Goal: Task Accomplishment & Management: Use online tool/utility

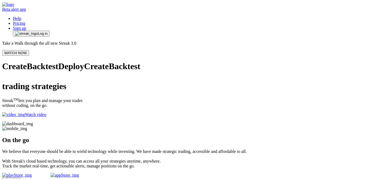
click at [48, 31] on span "Log in" at bounding box center [43, 33] width 10 height 4
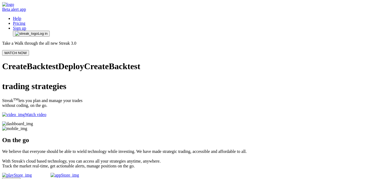
click at [48, 31] on span "Log in" at bounding box center [43, 33] width 10 height 4
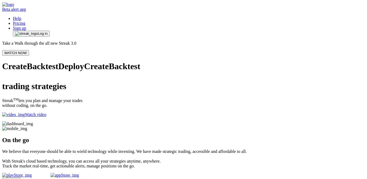
click at [48, 31] on span "Log in" at bounding box center [43, 33] width 10 height 4
click at [29, 50] on button "WATCH NOW" at bounding box center [15, 53] width 27 height 6
click at [48, 31] on span "Log in" at bounding box center [43, 33] width 10 height 4
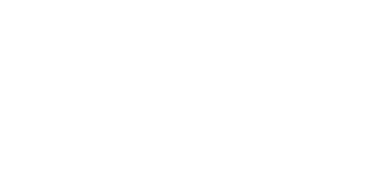
scroll to position [145, 0]
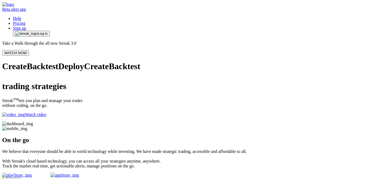
click at [48, 31] on span "Log in" at bounding box center [43, 33] width 10 height 4
click at [50, 31] on button "Log in" at bounding box center [31, 34] width 37 height 6
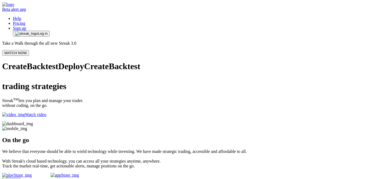
click at [48, 31] on span "Log in" at bounding box center [43, 33] width 10 height 4
